Goal: Information Seeking & Learning: Learn about a topic

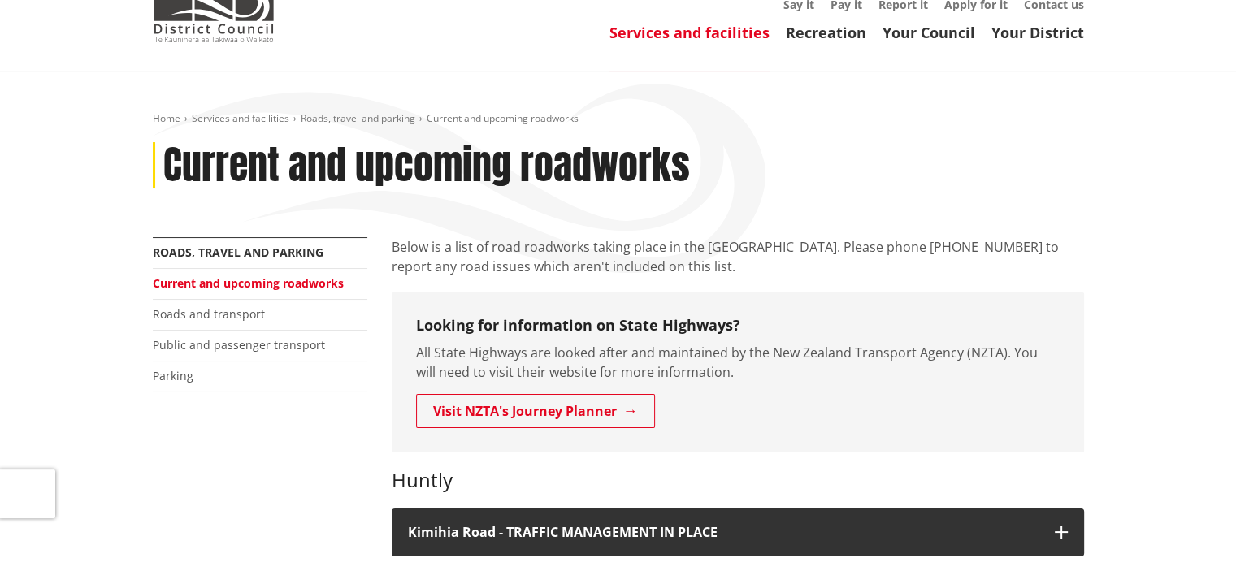
scroll to position [81, 0]
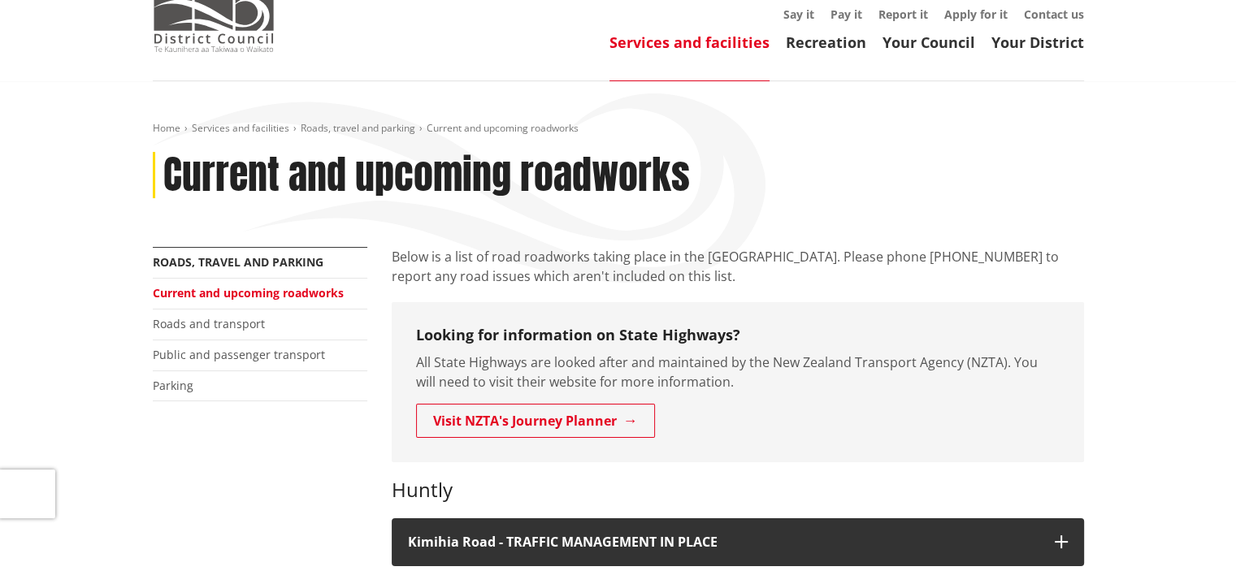
click at [248, 32] on img at bounding box center [214, 11] width 122 height 81
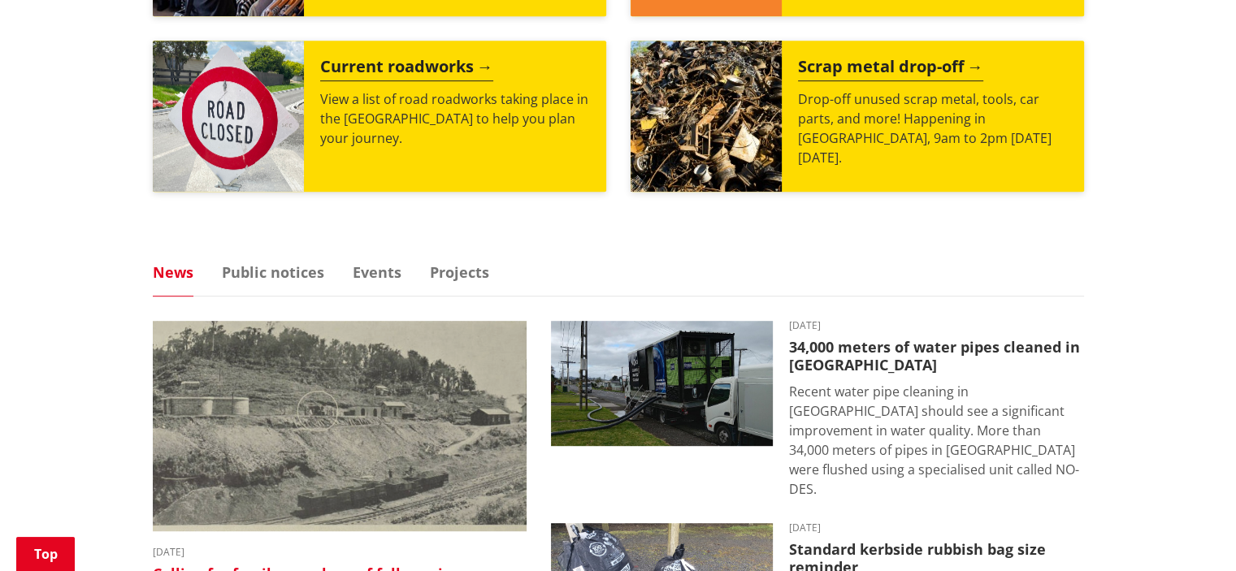
scroll to position [894, 0]
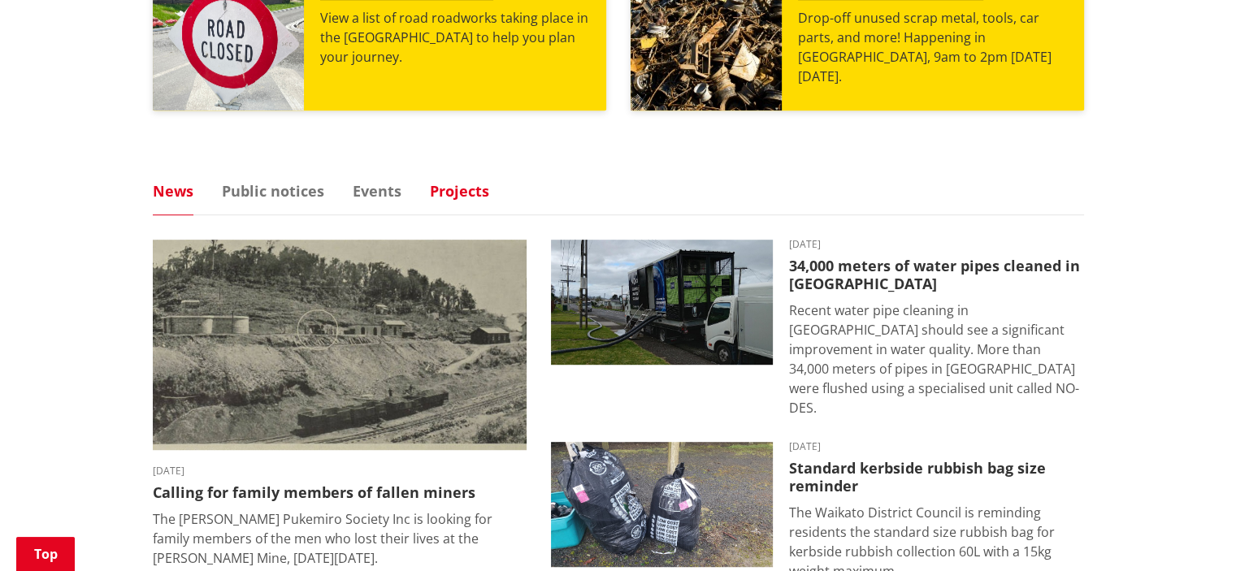
click at [450, 186] on link "Projects" at bounding box center [459, 191] width 59 height 15
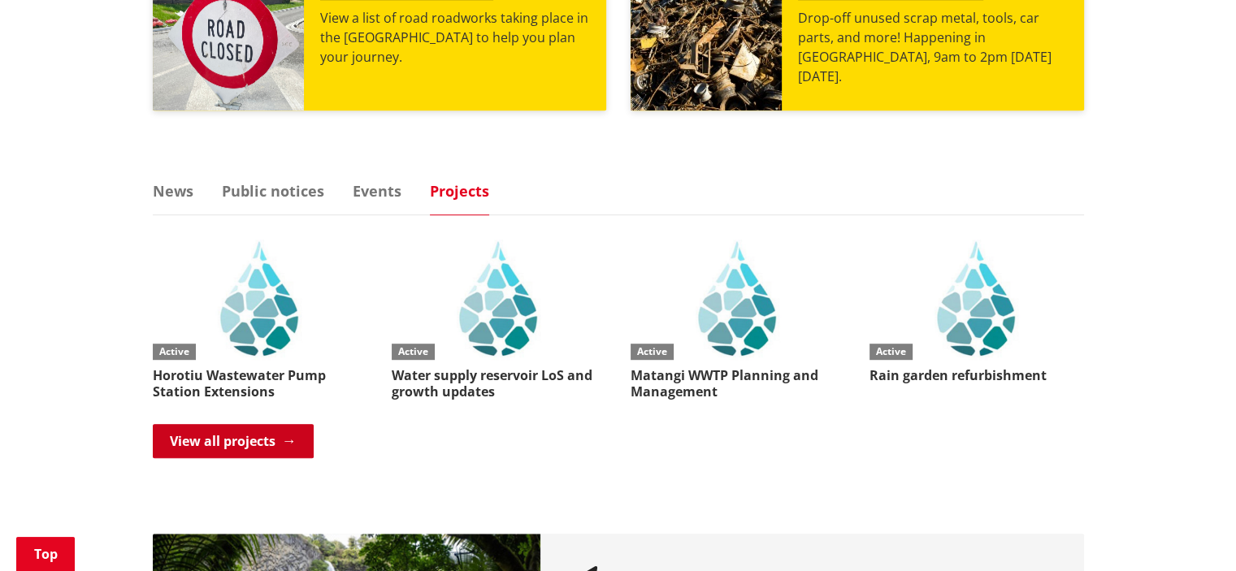
click at [260, 447] on link "View all projects" at bounding box center [233, 441] width 161 height 34
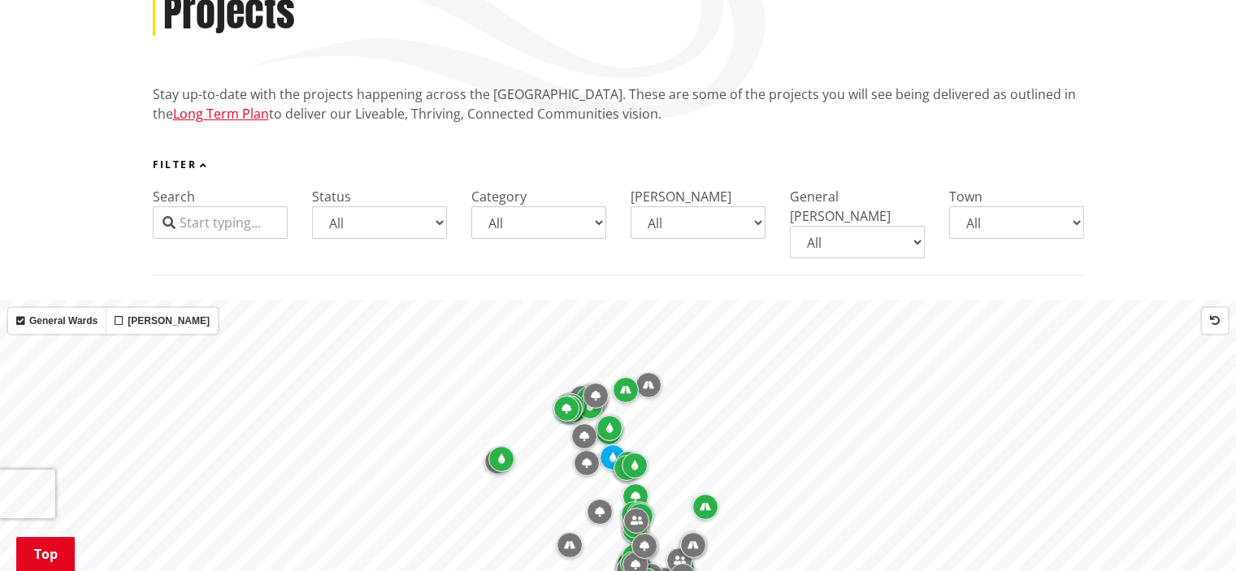
scroll to position [244, 0]
click at [988, 227] on select "All Aka Aka [GEOGRAPHIC_DATA] [GEOGRAPHIC_DATA] [PERSON_NAME] [PERSON_NAME] [PE…" at bounding box center [1016, 222] width 135 height 32
select select "Ngaaruawaahia"
click at [949, 206] on select "All Aka Aka [GEOGRAPHIC_DATA] [GEOGRAPHIC_DATA] [PERSON_NAME] [PERSON_NAME] [PE…" at bounding box center [1016, 222] width 135 height 32
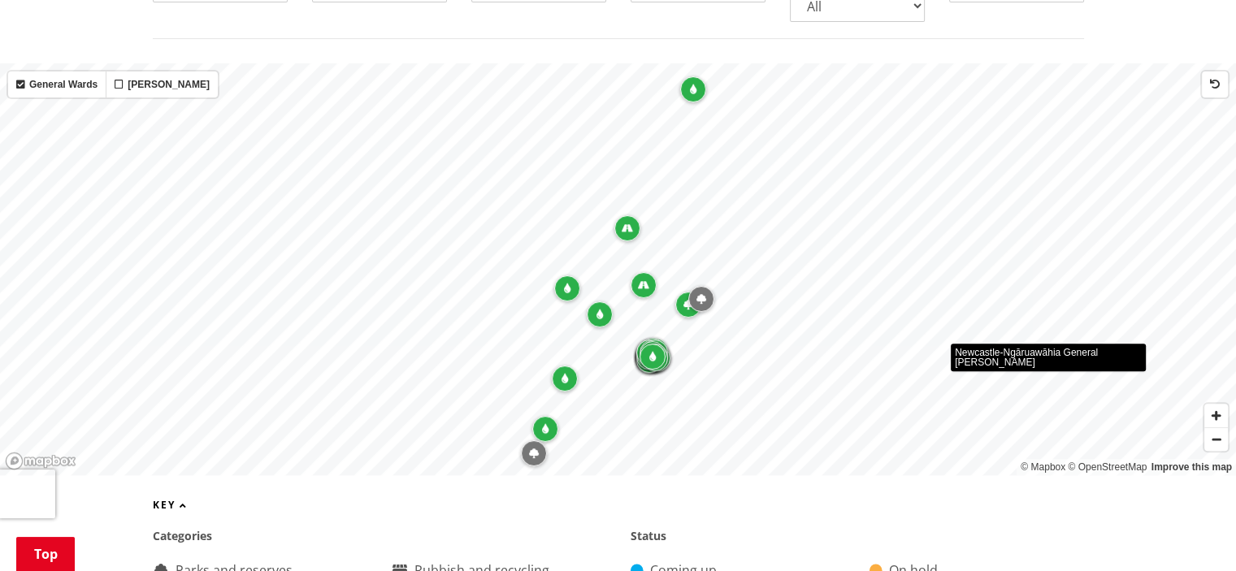
scroll to position [162, 0]
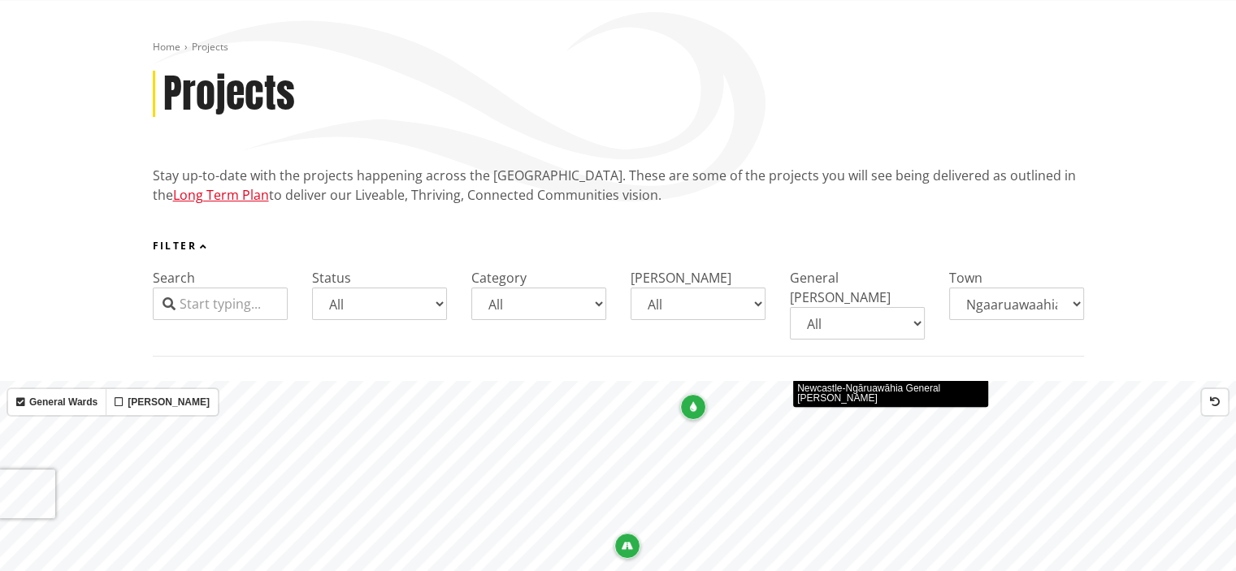
click at [549, 312] on select "All Parks and reserves Public facilities Roading Rubbish and recycling Strategi…" at bounding box center [538, 304] width 135 height 32
select select "Waters"
click at [471, 288] on select "All Parks and reserves Public facilities Roading Rubbish and recycling Strategi…" at bounding box center [538, 304] width 135 height 32
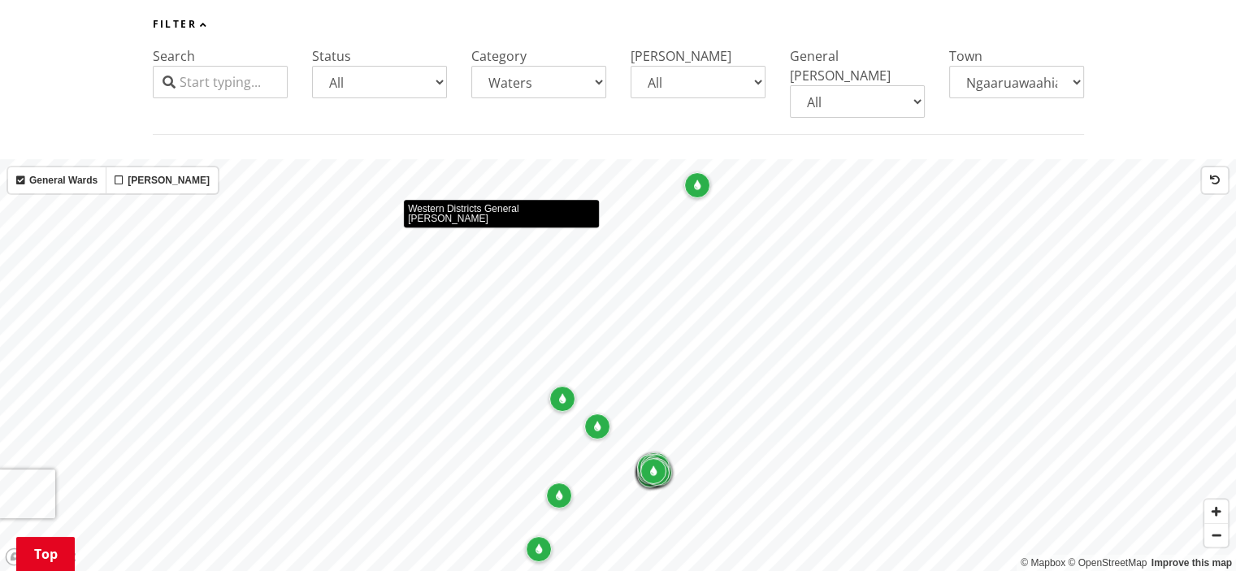
scroll to position [406, 0]
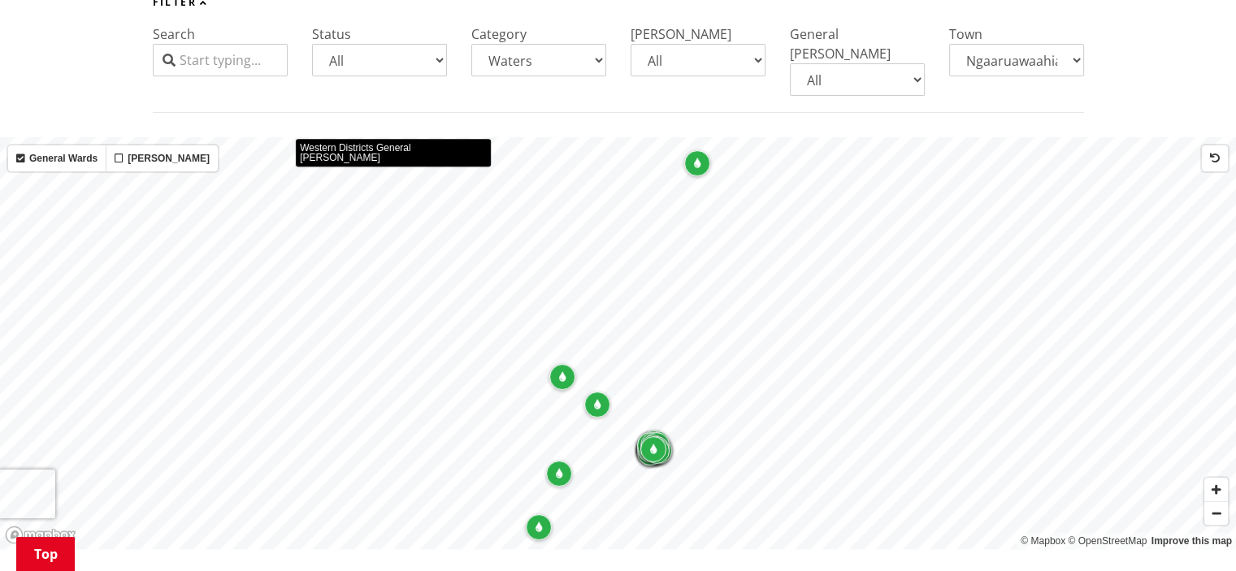
click at [384, 61] on select "All Coming up Active On hold Completed" at bounding box center [379, 60] width 135 height 32
select select "Completed"
click at [312, 44] on select "All Coming up Active On hold Completed" at bounding box center [379, 60] width 135 height 32
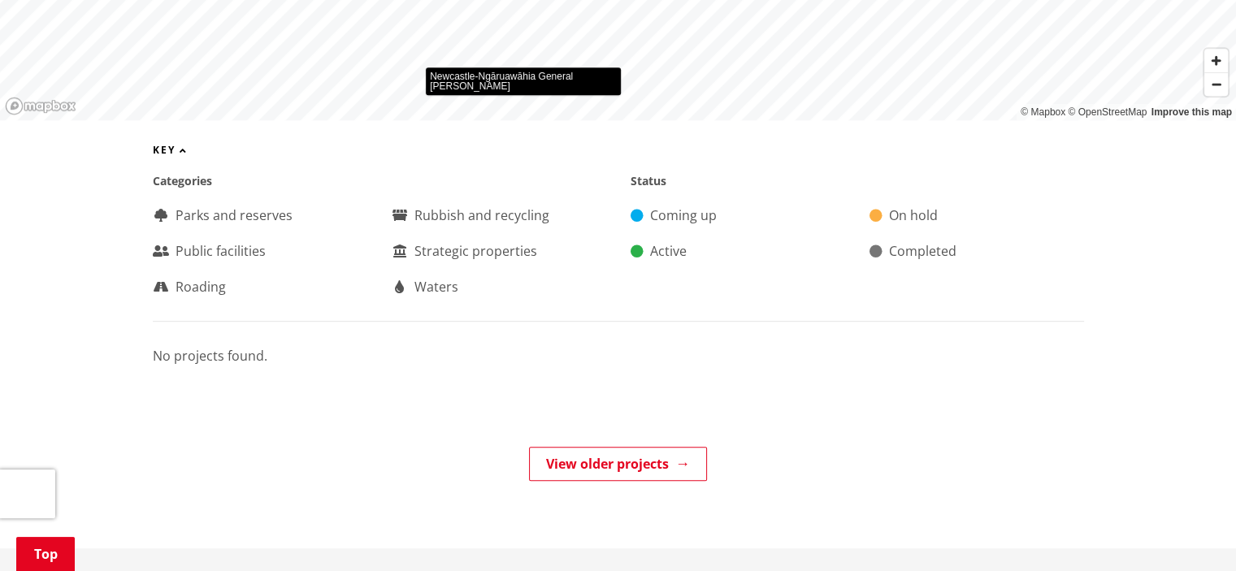
scroll to position [812, 0]
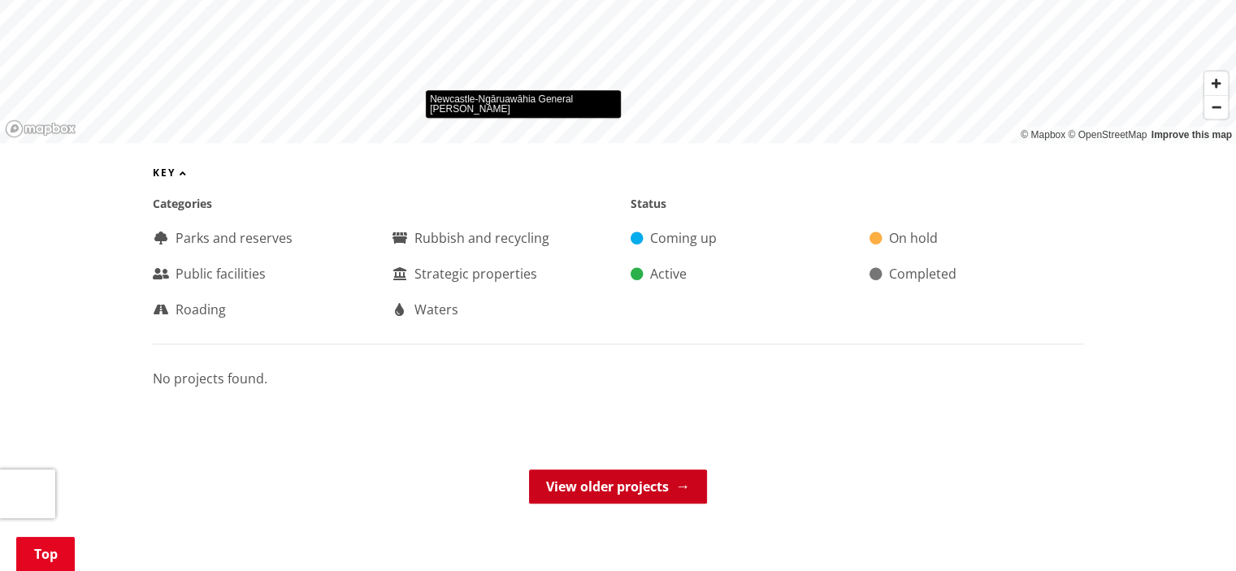
click at [578, 477] on link "View older projects" at bounding box center [618, 487] width 178 height 34
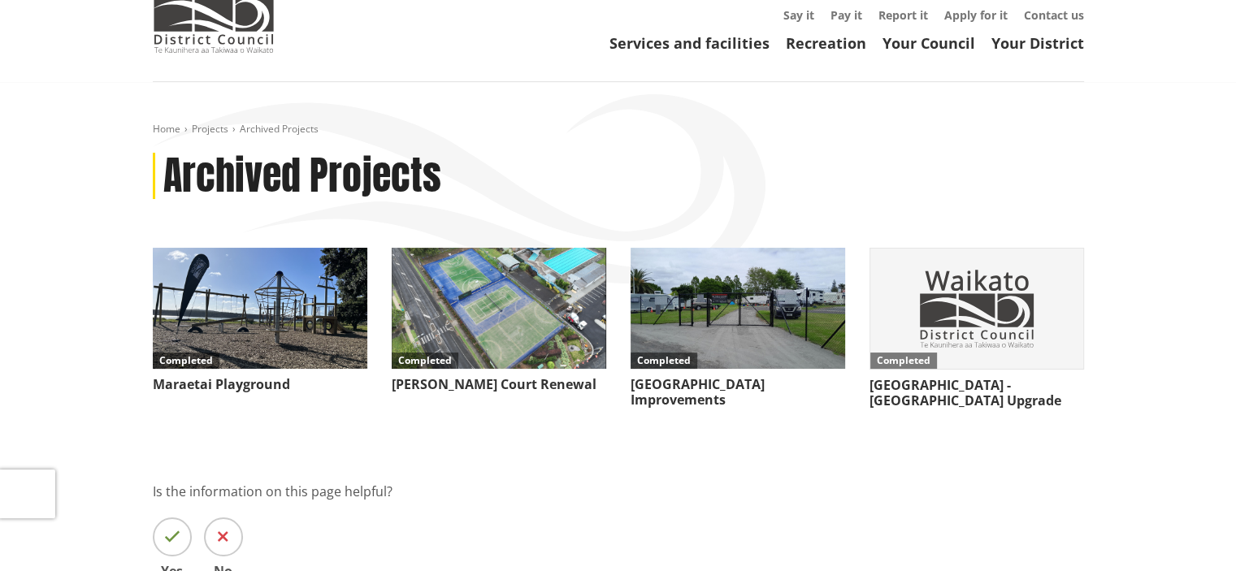
scroll to position [81, 0]
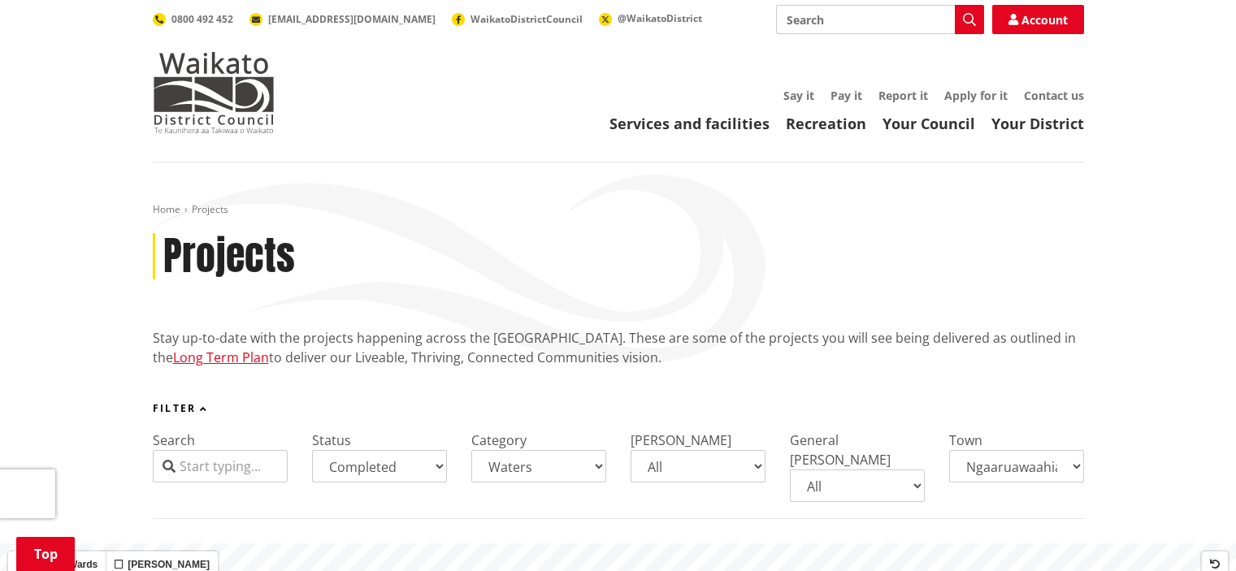
select select "Completed"
select select "Waters"
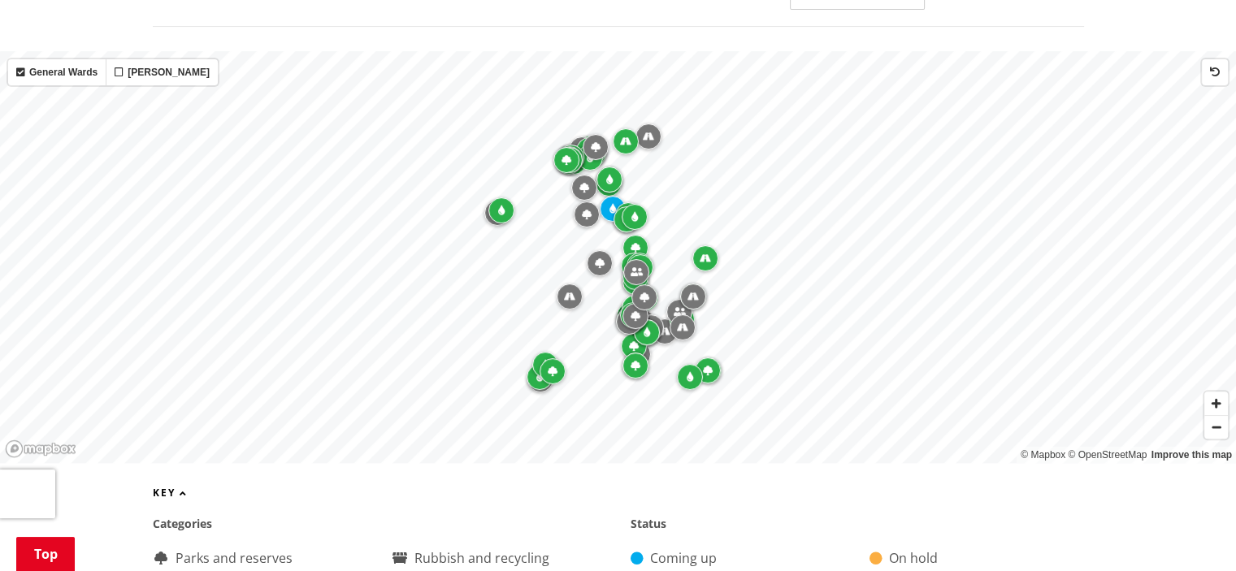
scroll to position [253, 0]
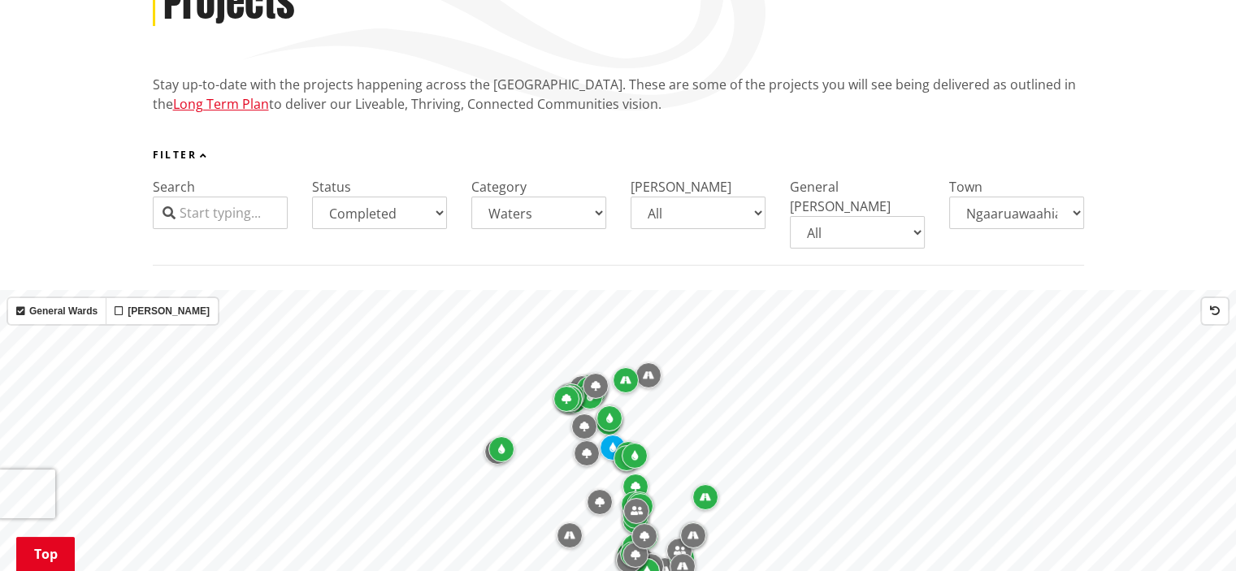
click at [424, 214] on select "All Coming up Active On hold Completed" at bounding box center [379, 213] width 135 height 32
click at [523, 214] on select "All Parks and reserves Public facilities Roading Rubbish and recycling Strategi…" at bounding box center [538, 213] width 135 height 32
click at [471, 197] on select "All Parks and reserves Public facilities Roading Rubbish and recycling Strategi…" at bounding box center [538, 213] width 135 height 32
click at [547, 223] on select "All Parks and reserves Public facilities Roading Rubbish and recycling Strategi…" at bounding box center [538, 213] width 135 height 32
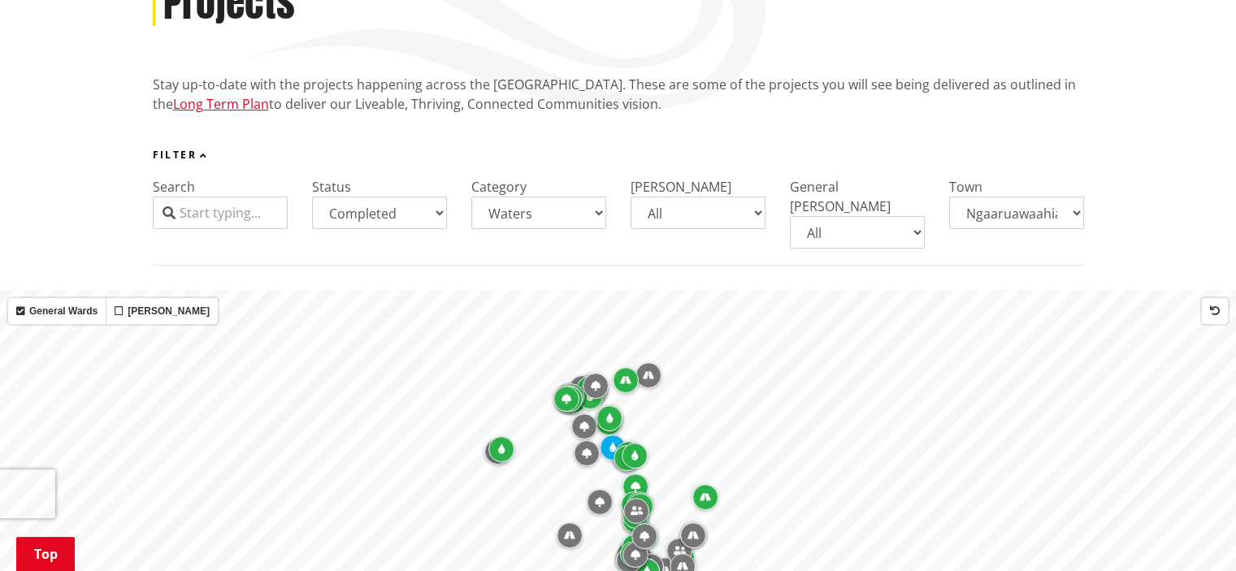
click at [471, 197] on select "All Parks and reserves Public facilities Roading Rubbish and recycling Strategi…" at bounding box center [538, 213] width 135 height 32
click at [1040, 216] on select "All Aka Aka [GEOGRAPHIC_DATA] [GEOGRAPHIC_DATA] [PERSON_NAME] [PERSON_NAME] [PE…" at bounding box center [1016, 213] width 135 height 32
select select "Newstead"
click at [949, 197] on select "All Aka Aka [GEOGRAPHIC_DATA] [GEOGRAPHIC_DATA] [PERSON_NAME] [PERSON_NAME] [PE…" at bounding box center [1016, 213] width 135 height 32
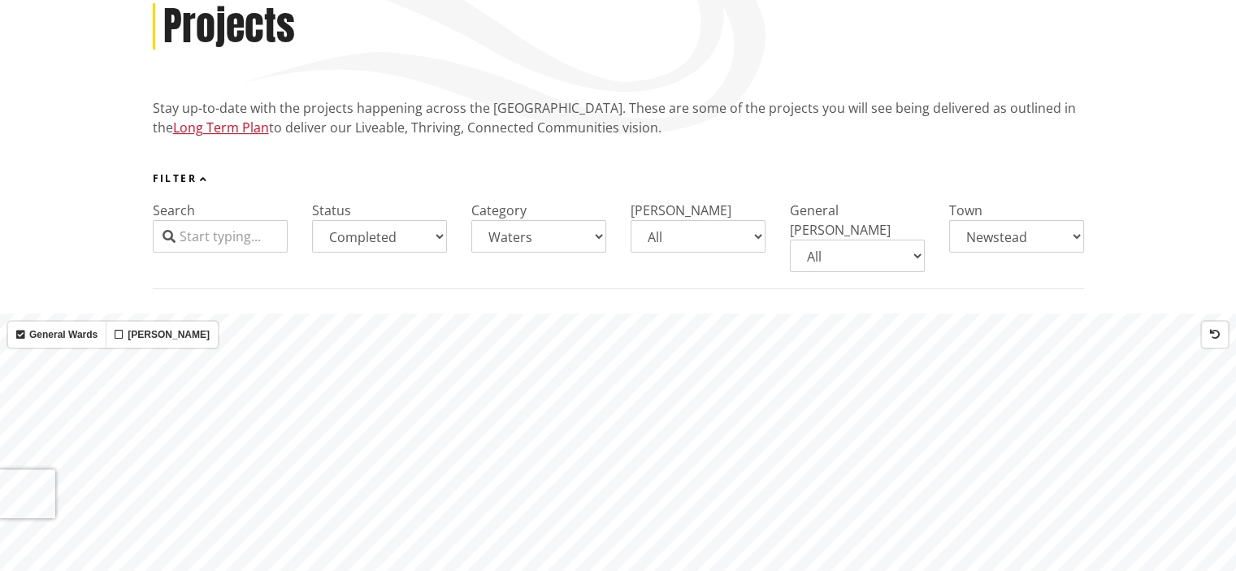
scroll to position [10, 0]
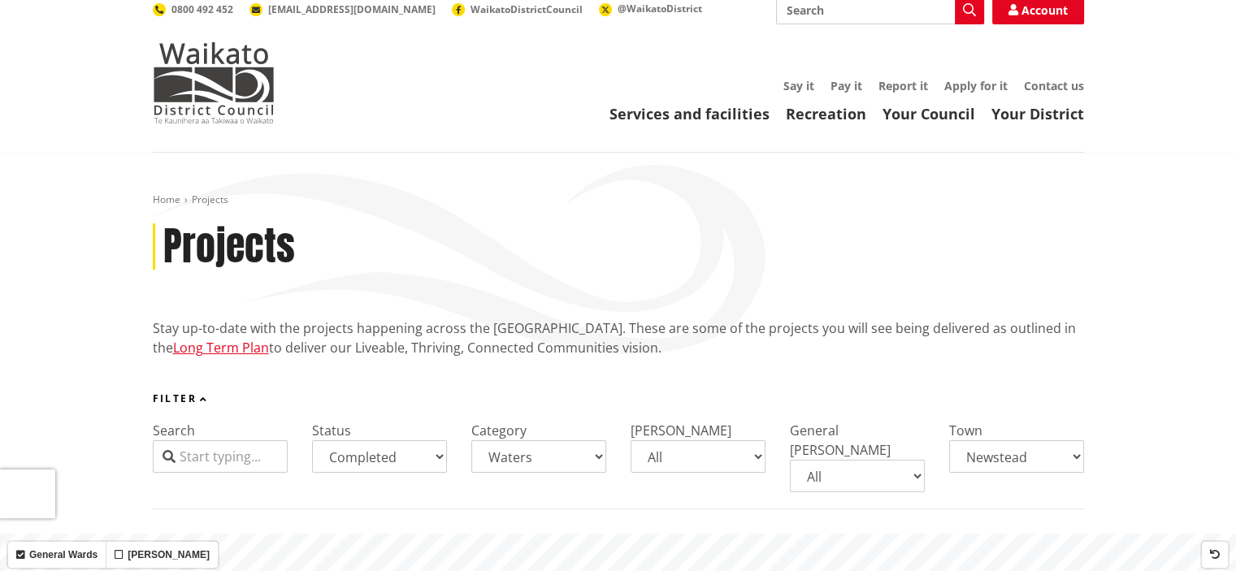
click at [421, 457] on select "All Coming up Active On hold Completed" at bounding box center [379, 456] width 135 height 32
select select
click at [312, 440] on select "All Coming up Active On hold Completed" at bounding box center [379, 456] width 135 height 32
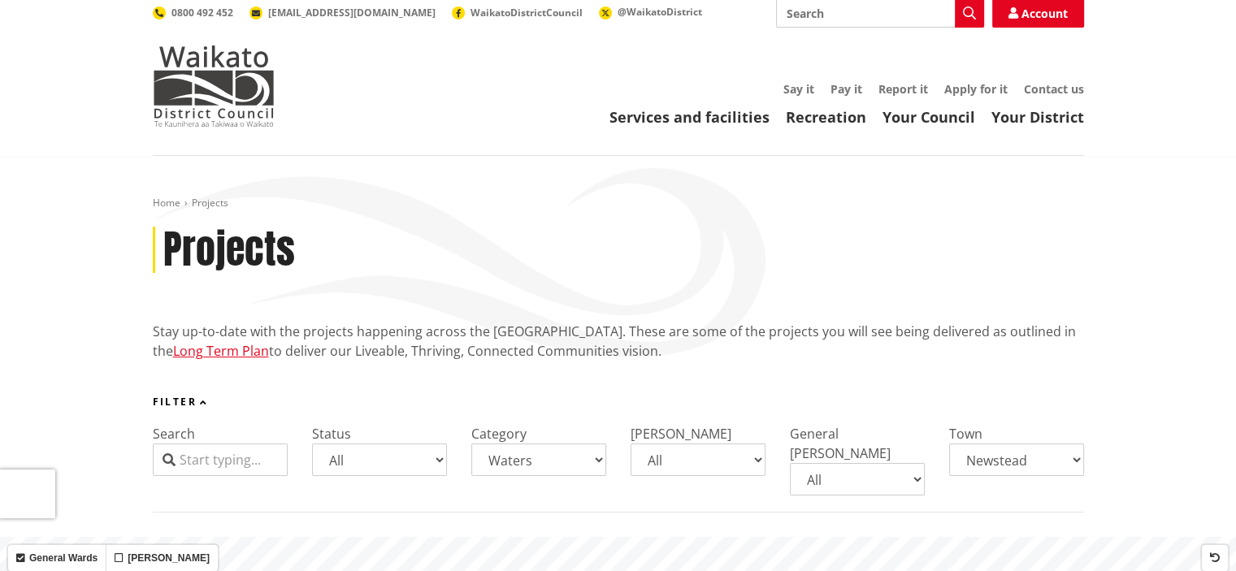
scroll to position [0, 0]
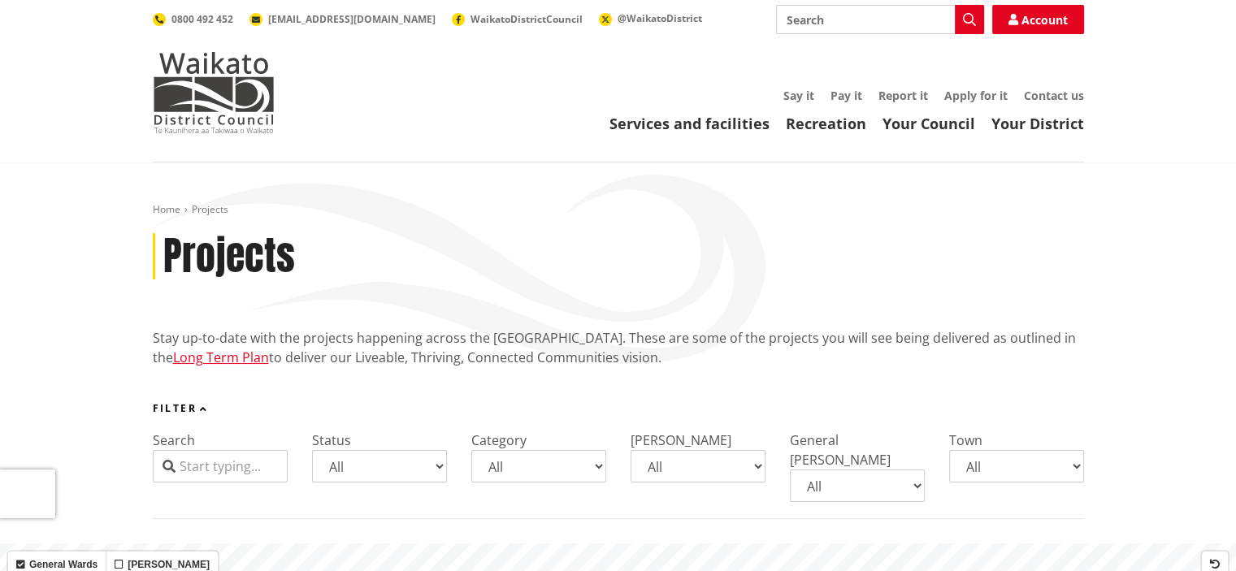
click at [380, 480] on select "All Coming up Active On hold Completed" at bounding box center [379, 466] width 135 height 32
click at [1039, 465] on select "All Aka Aka [GEOGRAPHIC_DATA] [GEOGRAPHIC_DATA] [PERSON_NAME] [PERSON_NAME] [PE…" at bounding box center [1016, 466] width 135 height 32
select select "Ngaaruawaahia"
click at [949, 450] on select "All Aka Aka [GEOGRAPHIC_DATA] [GEOGRAPHIC_DATA] [PERSON_NAME] [PERSON_NAME] [PE…" at bounding box center [1016, 466] width 135 height 32
drag, startPoint x: 567, startPoint y: 462, endPoint x: 558, endPoint y: 470, distance: 12.1
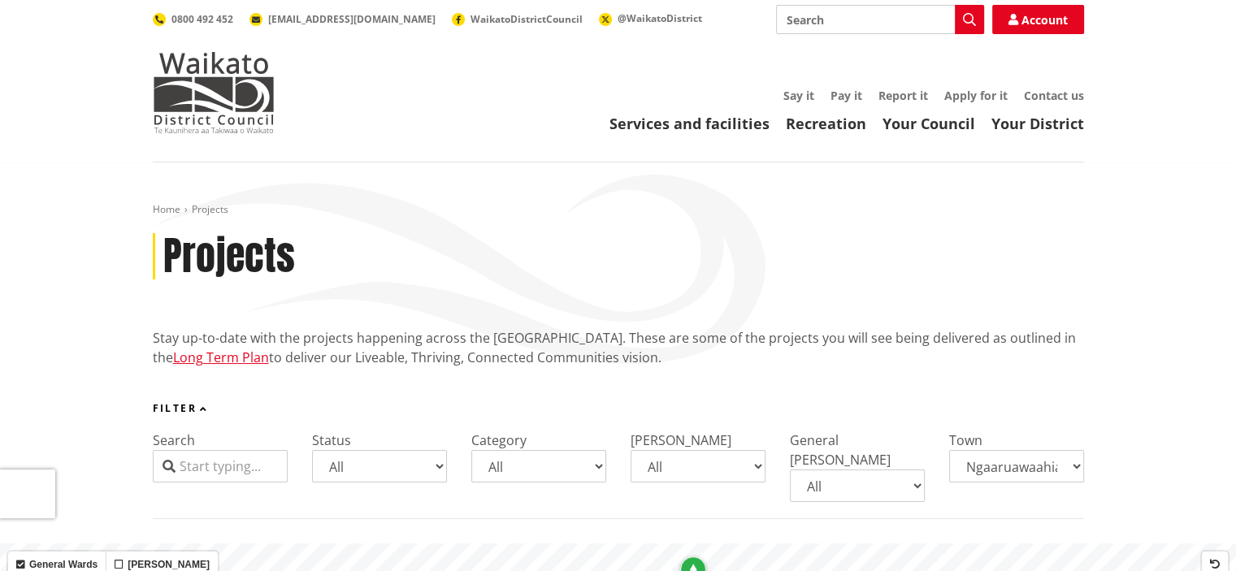
click at [567, 463] on select "All Parks and reserves Public facilities Roading Rubbish and recycling Strategi…" at bounding box center [538, 466] width 135 height 32
select select "Waters"
click at [471, 450] on select "All Parks and reserves Public facilities Roading Rubbish and recycling Strategi…" at bounding box center [538, 466] width 135 height 32
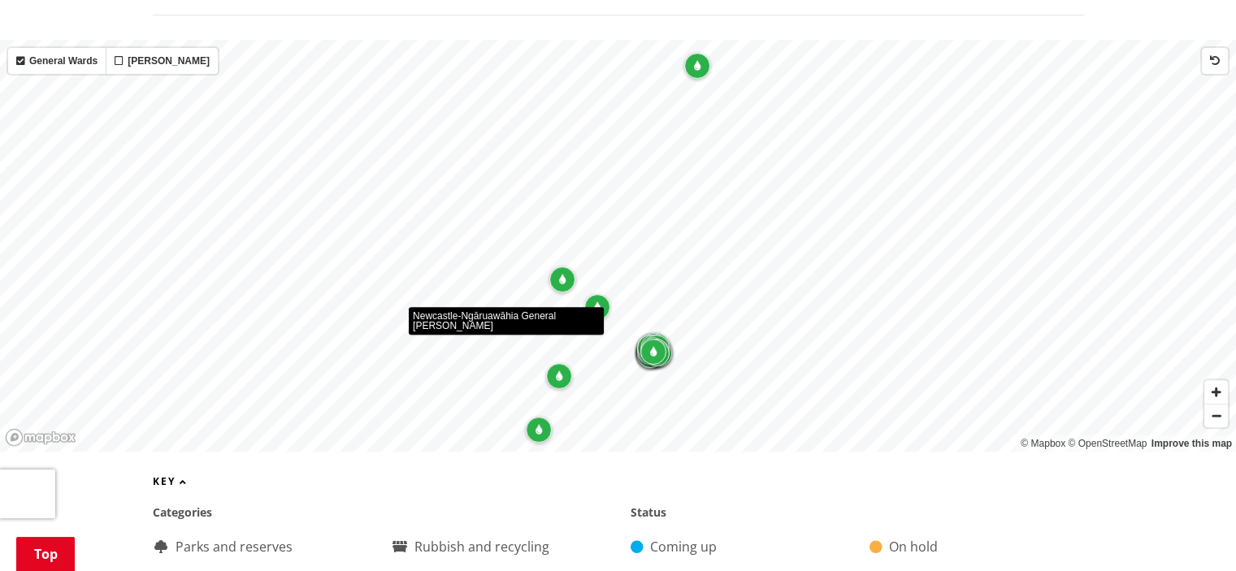
scroll to position [731, 0]
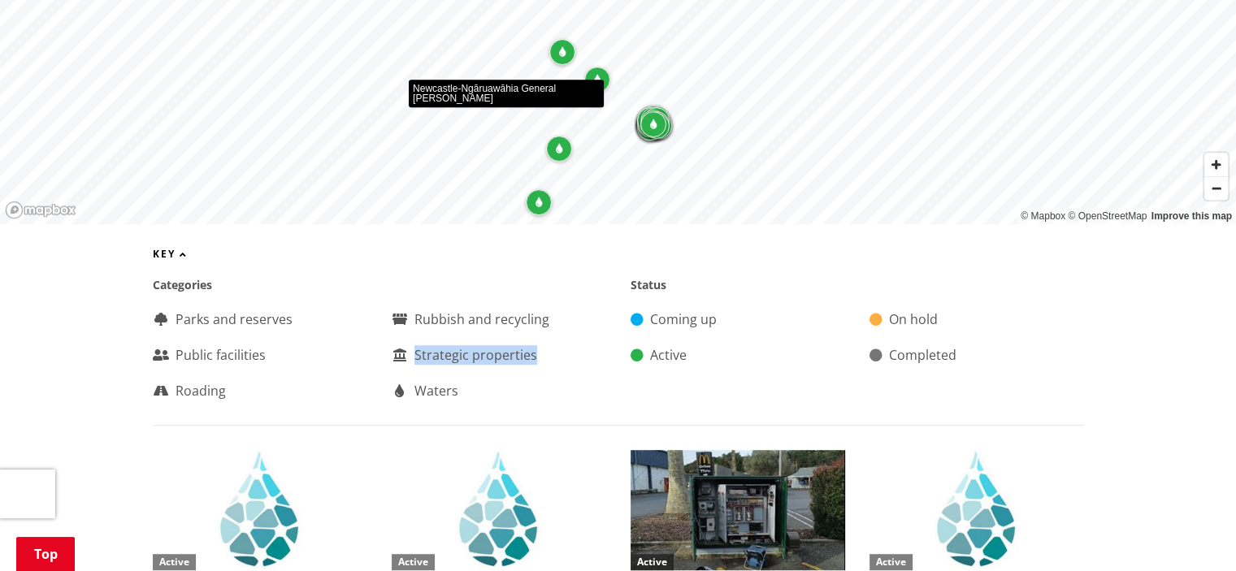
drag, startPoint x: 554, startPoint y: 347, endPoint x: 578, endPoint y: 362, distance: 28.2
click at [577, 363] on div "Parks and reserves Public facilities Roading Rubbish and recycling Strategic pr…" at bounding box center [379, 359] width 453 height 99
click at [581, 359] on div "Parks and reserves Public facilities Roading Rubbish and recycling Strategic pr…" at bounding box center [379, 359] width 453 height 99
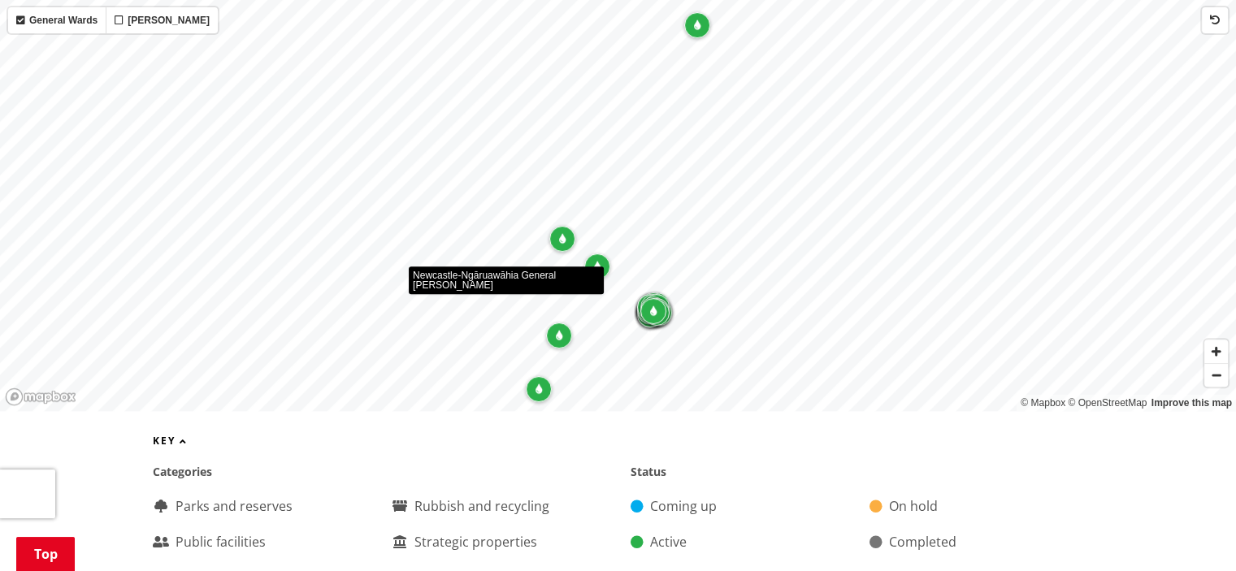
scroll to position [325, 0]
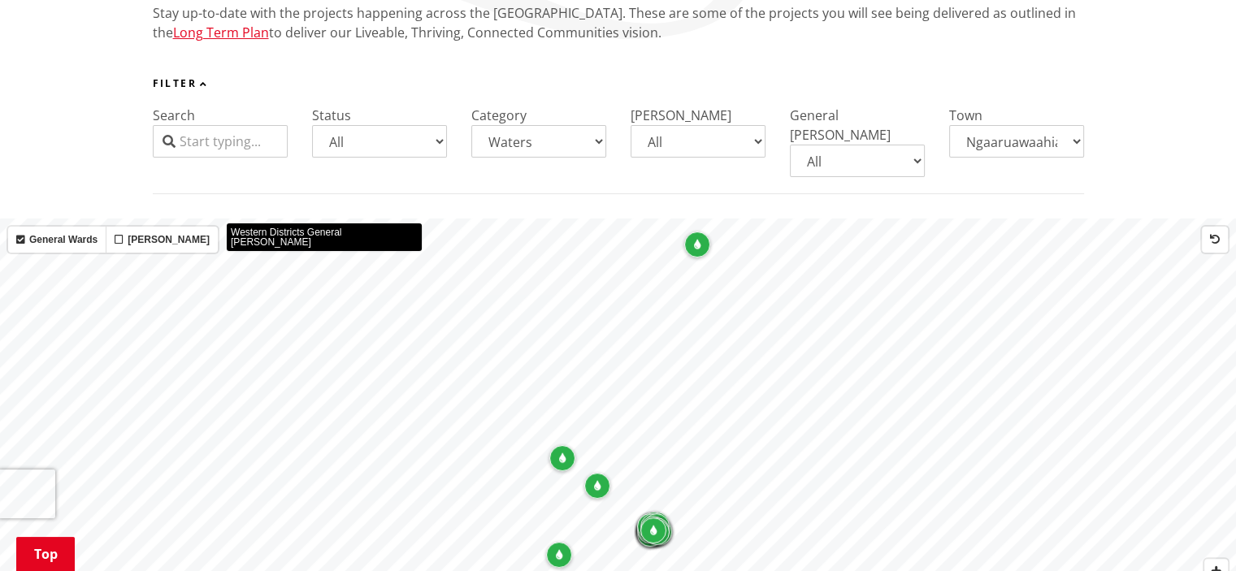
click at [257, 145] on input "Search" at bounding box center [220, 141] width 135 height 32
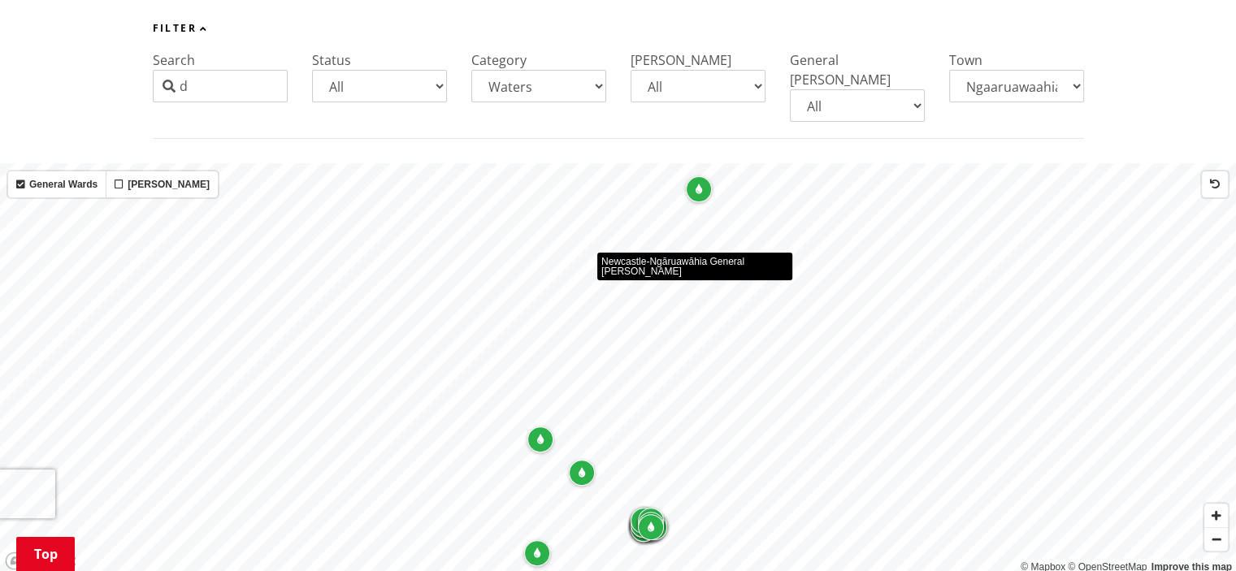
scroll to position [487, 0]
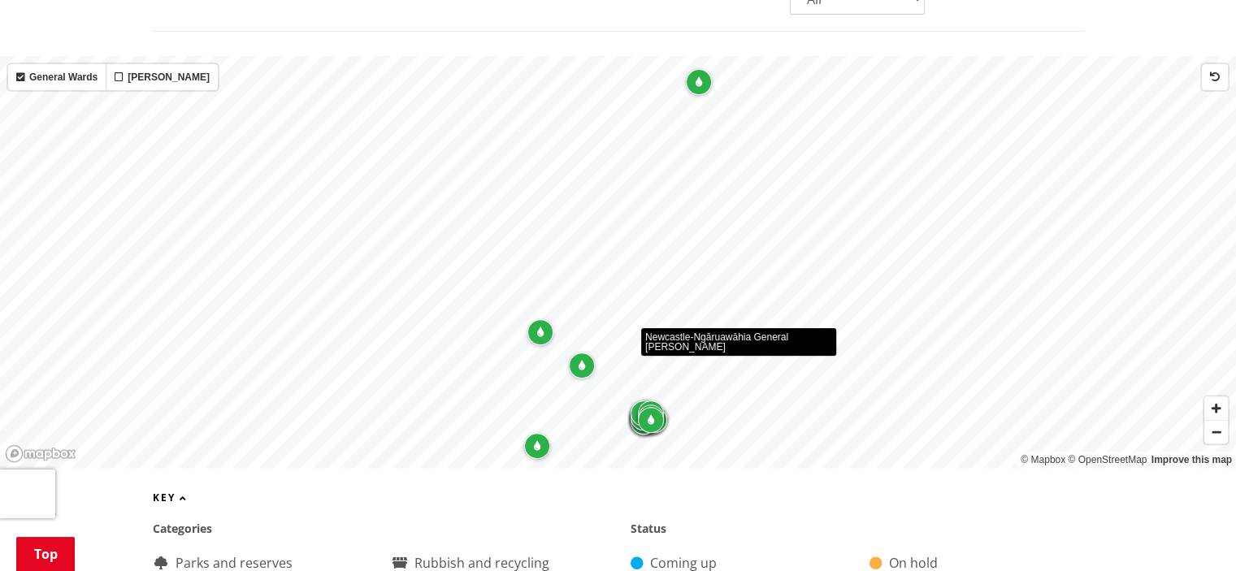
type input "d"
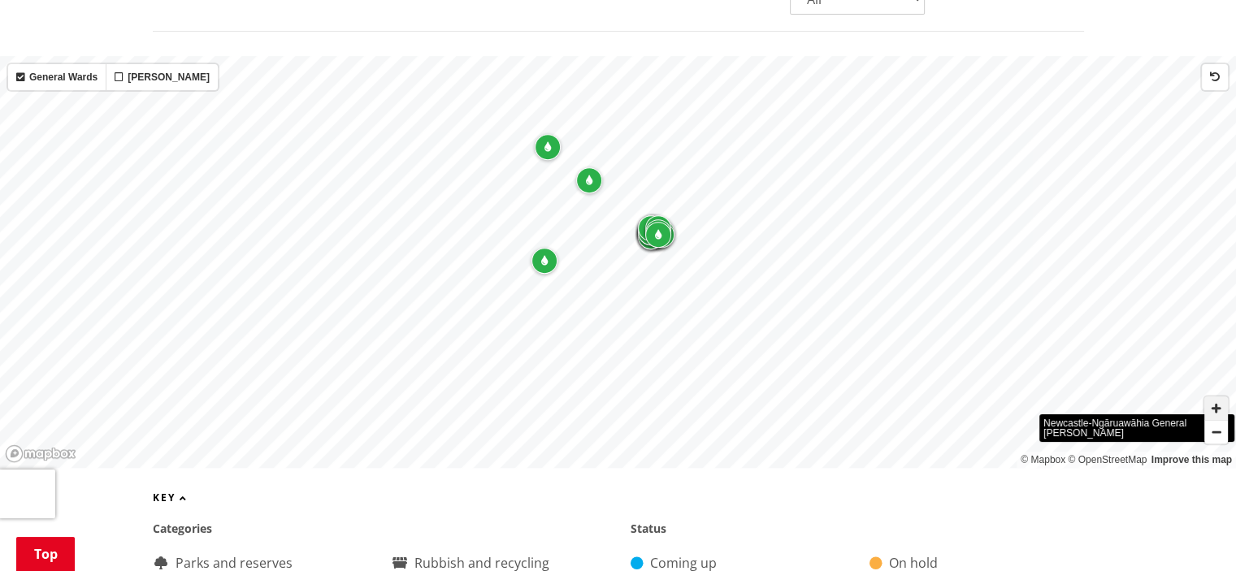
click at [1206, 396] on span "Zoom in" at bounding box center [1216, 408] width 24 height 24
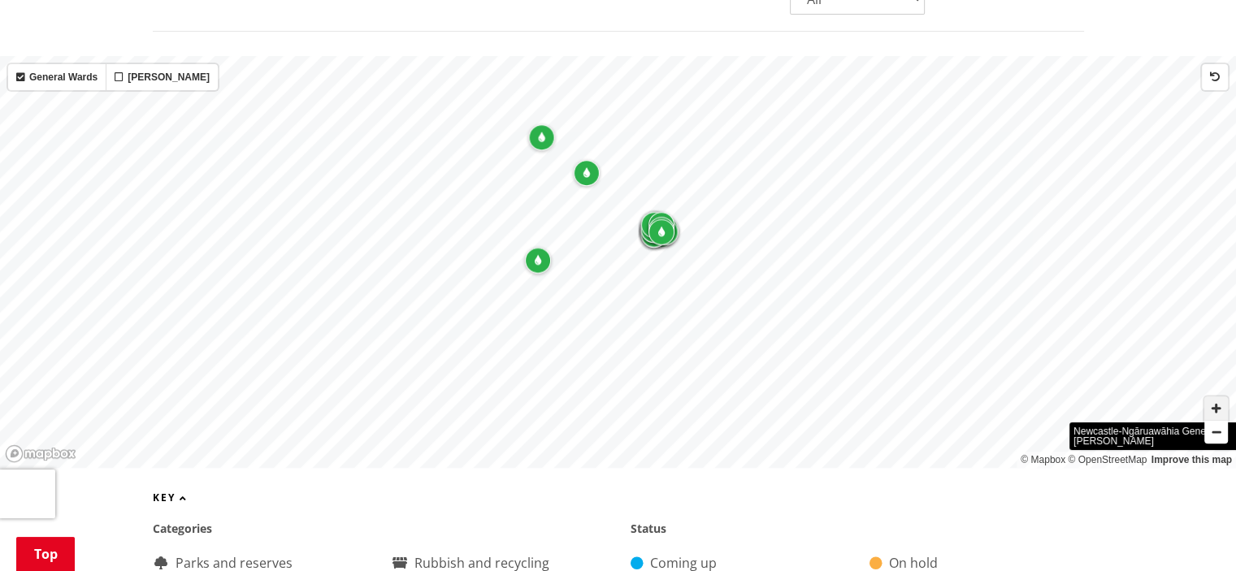
click at [1206, 396] on span "Zoom in" at bounding box center [1216, 408] width 24 height 24
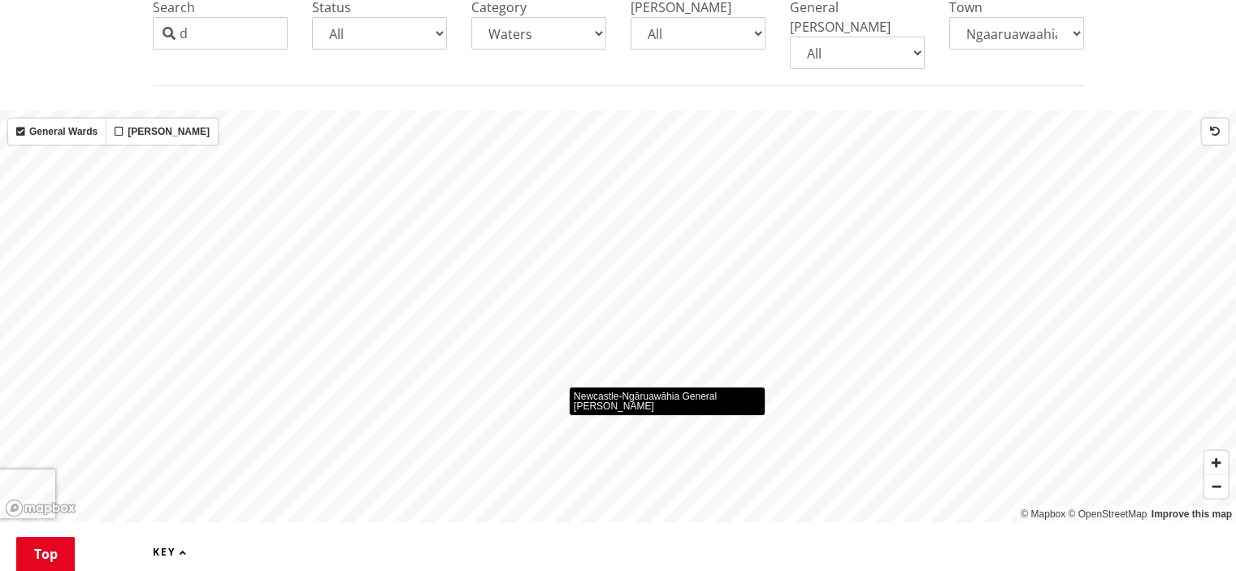
scroll to position [406, 0]
